Goal: Task Accomplishment & Management: Use online tool/utility

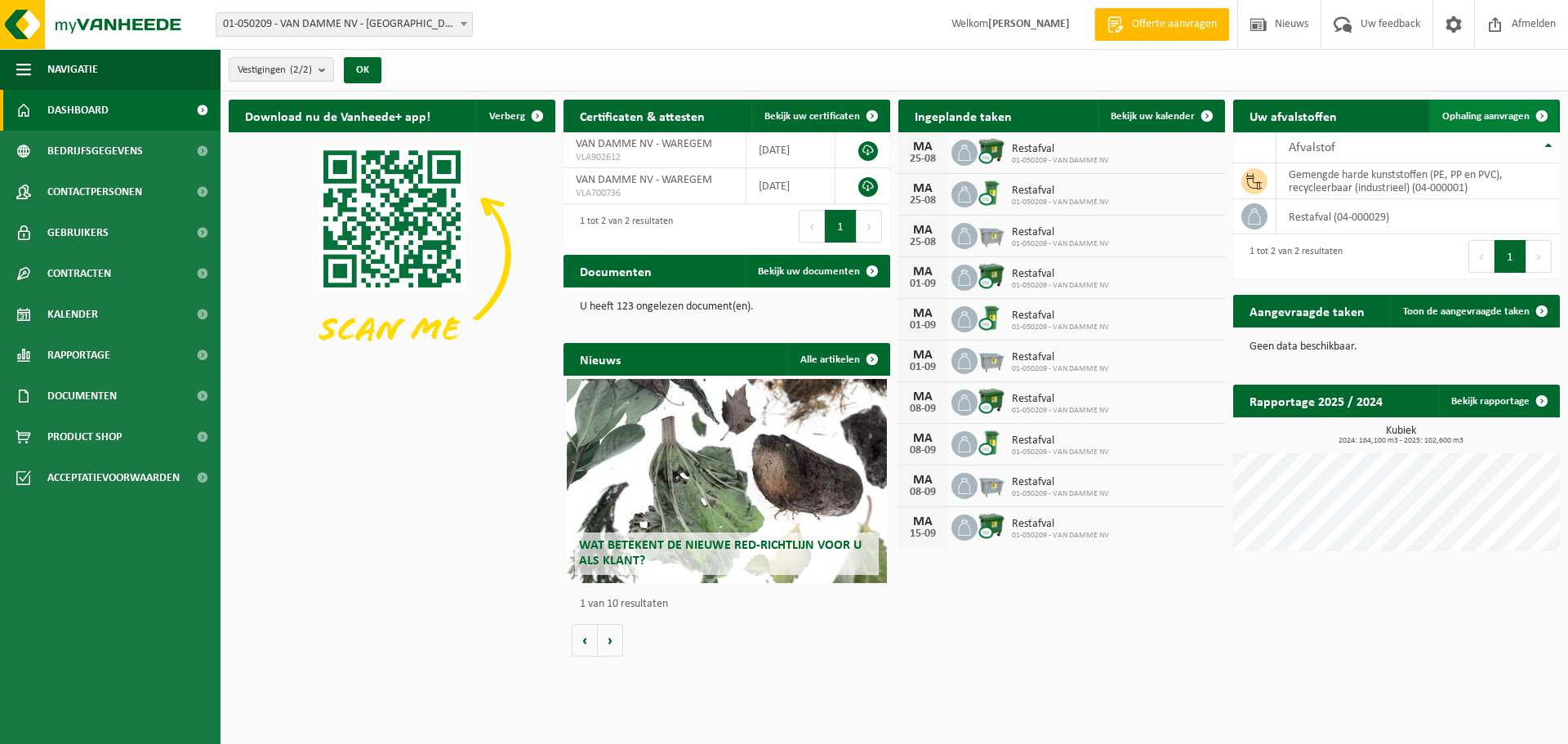
click at [1475, 111] on span "Ophaling aanvragen" at bounding box center [1486, 116] width 87 height 10
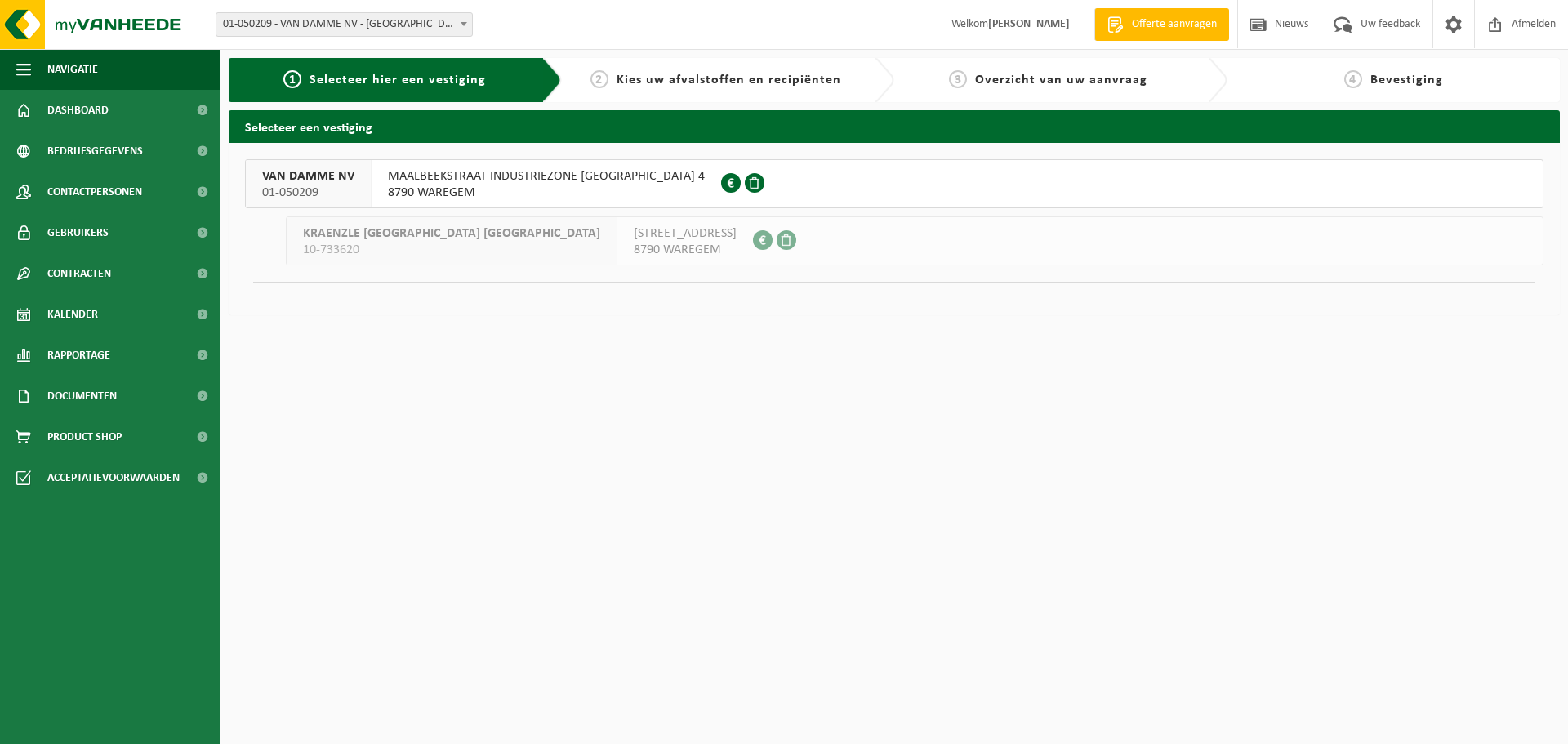
click at [505, 177] on span "MAALBEEKSTRAAT INDUSTRIEZONE VIJVERDAM 4" at bounding box center [546, 176] width 317 height 16
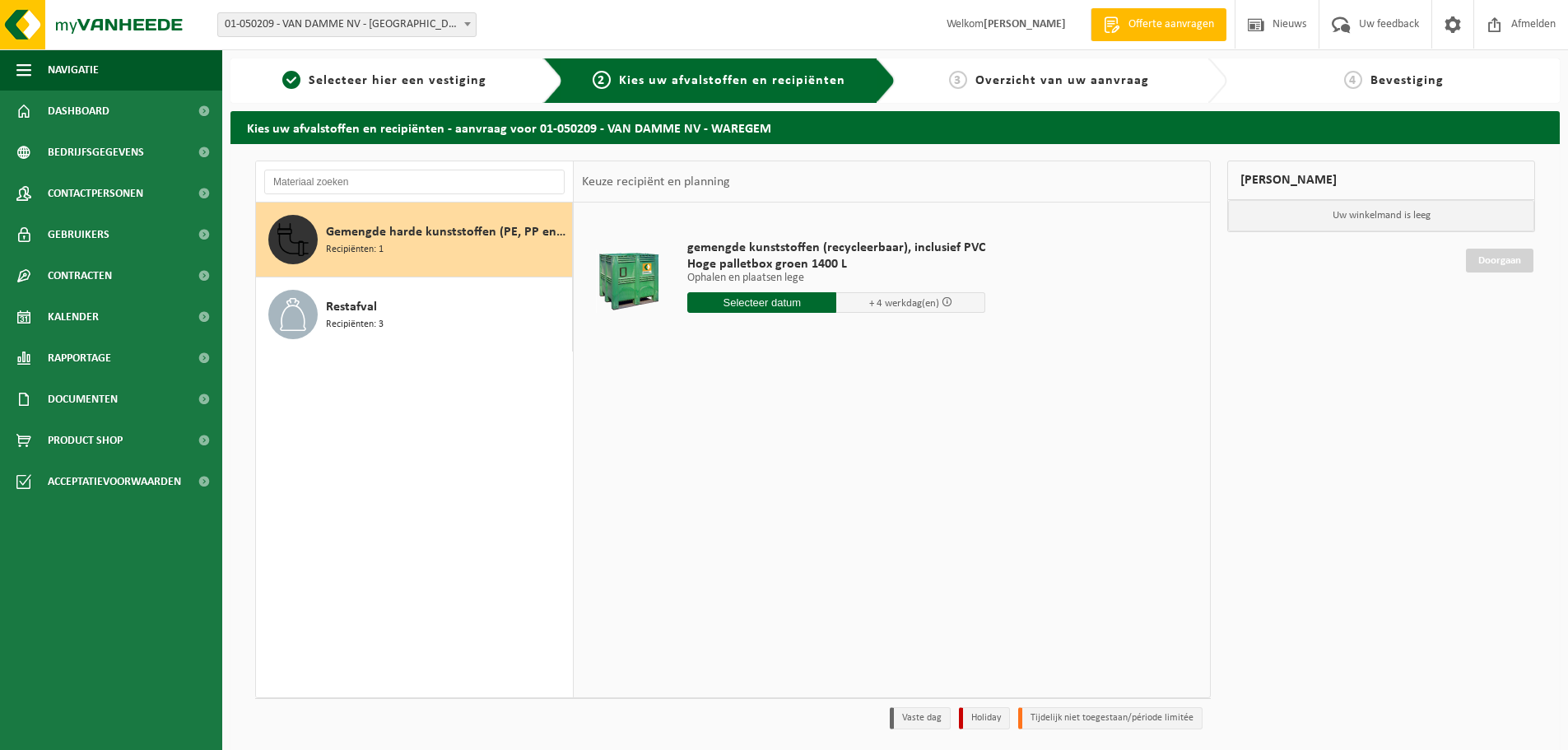
click at [780, 305] on input "text" at bounding box center [761, 303] width 149 height 21
click at [703, 499] on div "25" at bounding box center [703, 502] width 28 height 27
type input "Van 2025-08-25"
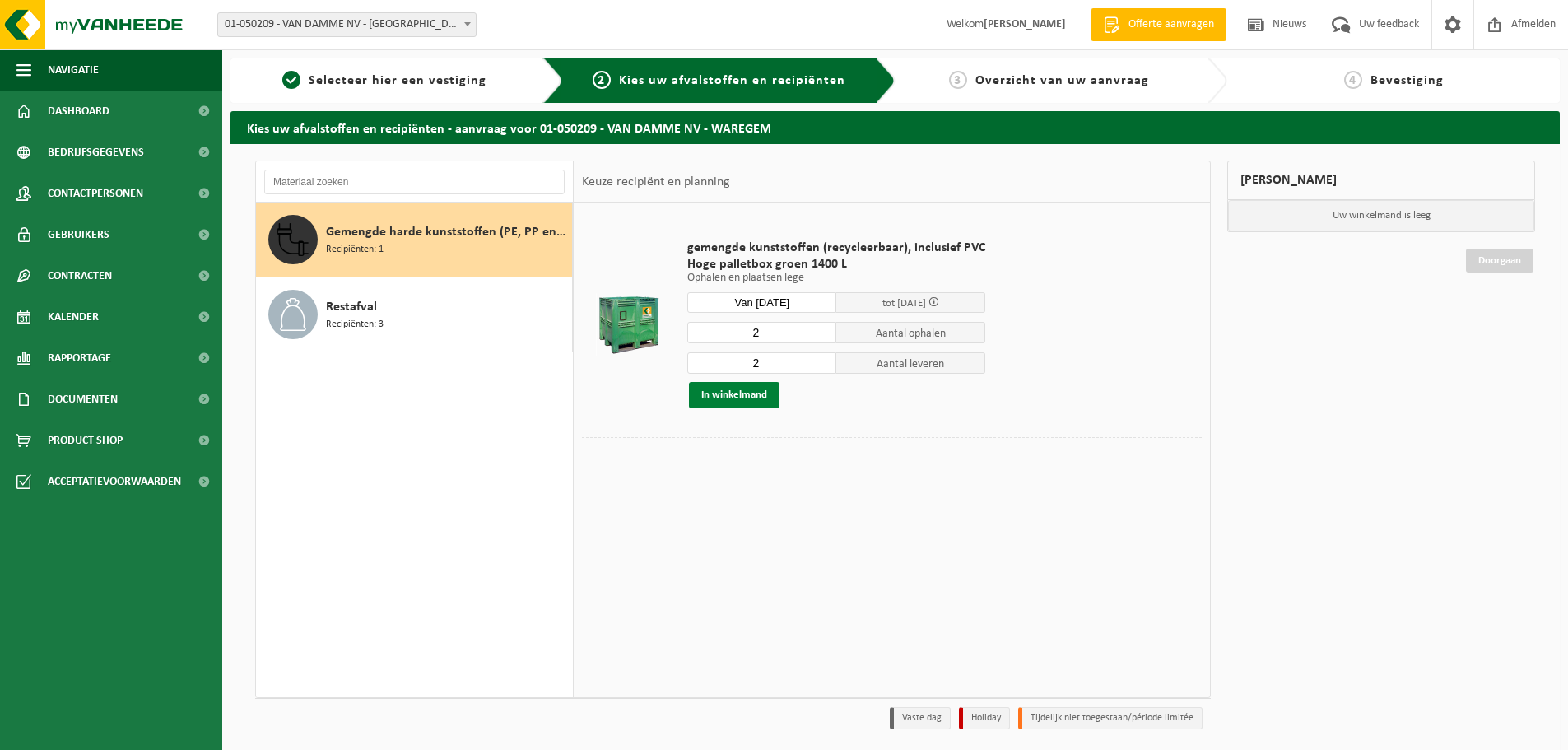
click at [745, 388] on button "In winkelmand" at bounding box center [735, 395] width 91 height 27
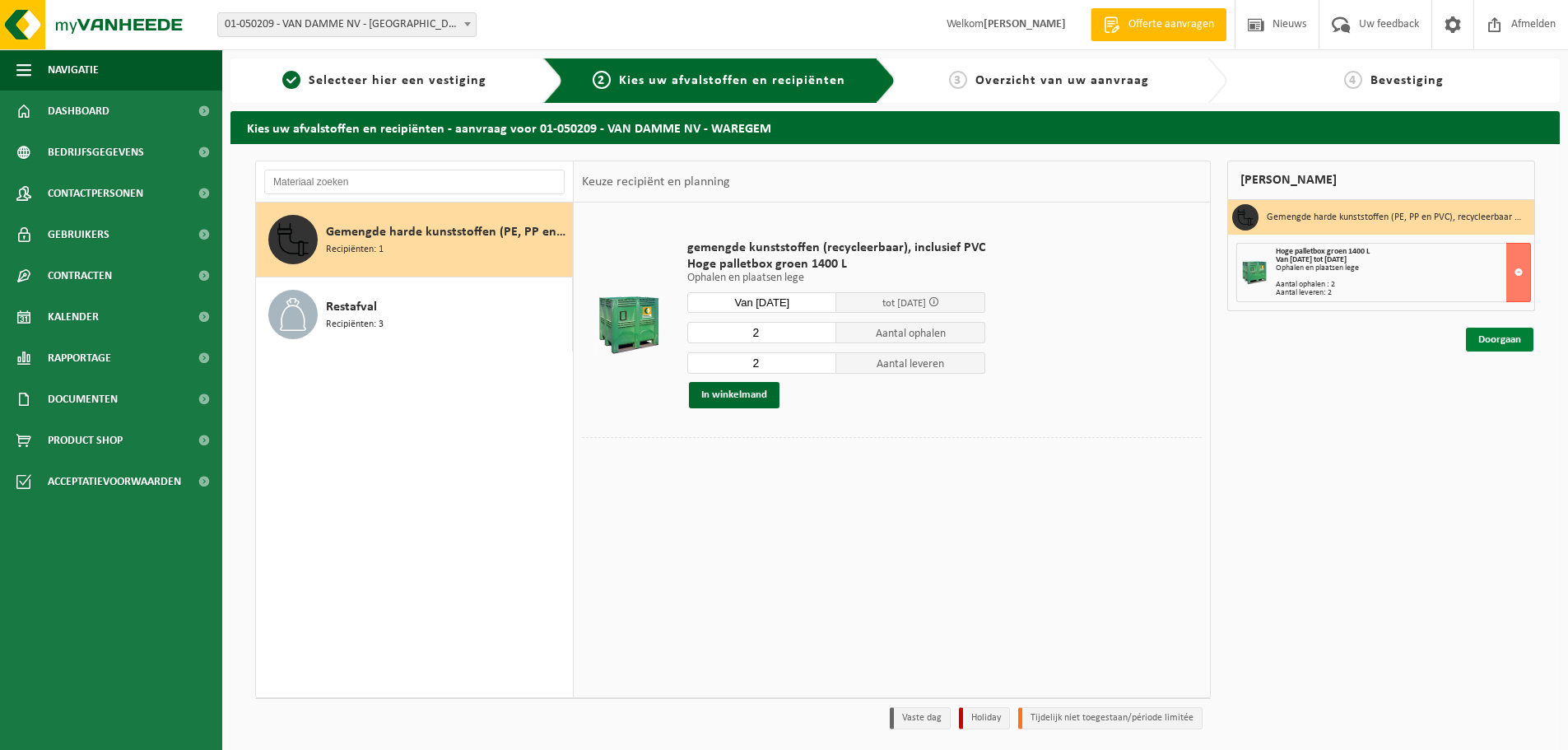
click at [1512, 331] on link "Doorgaan" at bounding box center [1500, 339] width 67 height 24
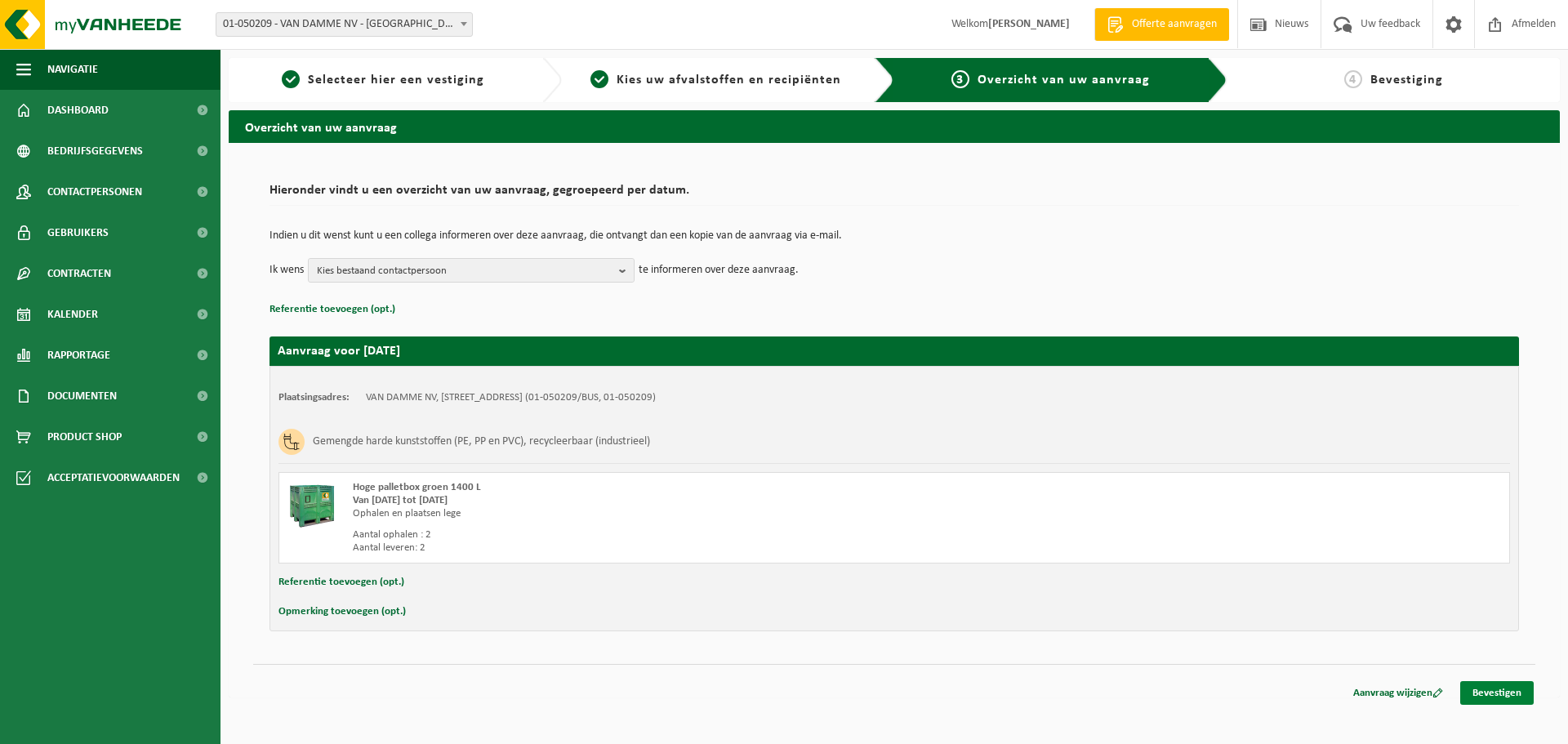
click at [1497, 692] on link "Bevestigen" at bounding box center [1498, 692] width 73 height 23
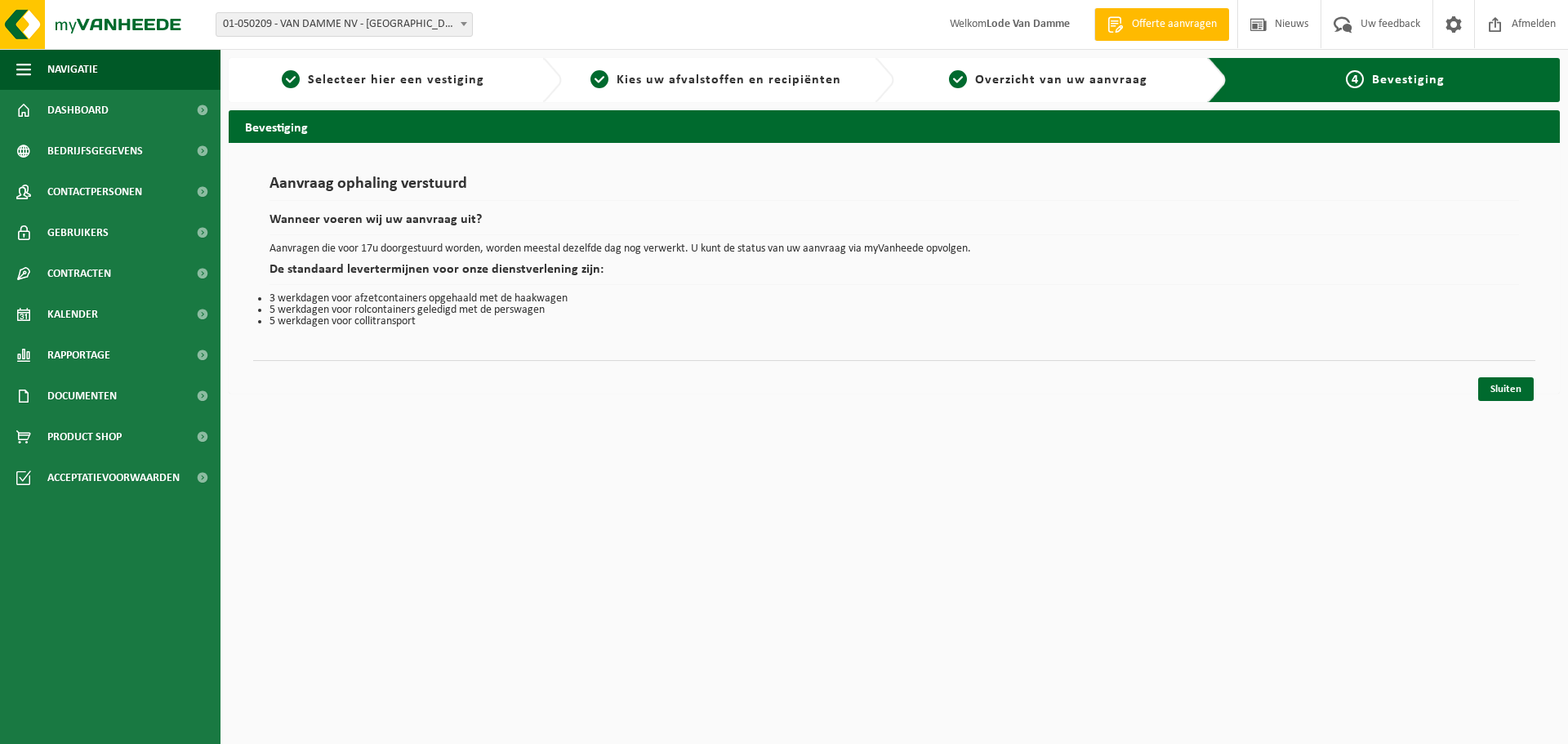
click at [1233, 347] on div "Aanvraag ophaling verstuurd Wanneer voeren wij uw aanvraag uit? Aanvragen die v…" at bounding box center [893, 268] width 1331 height 251
